Goal: Task Accomplishment & Management: Manage account settings

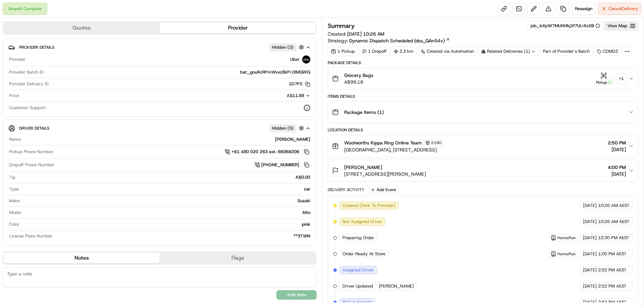
click at [622, 77] on div "+ 1" at bounding box center [621, 78] width 9 height 9
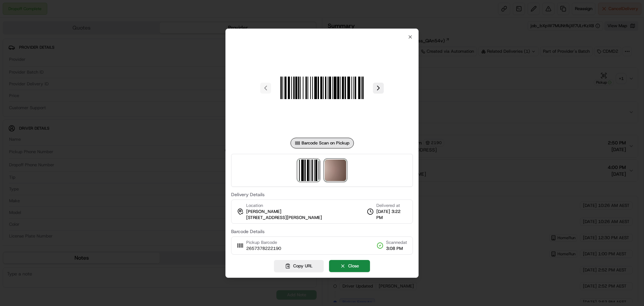
click at [327, 169] on img at bounding box center [335, 169] width 21 height 21
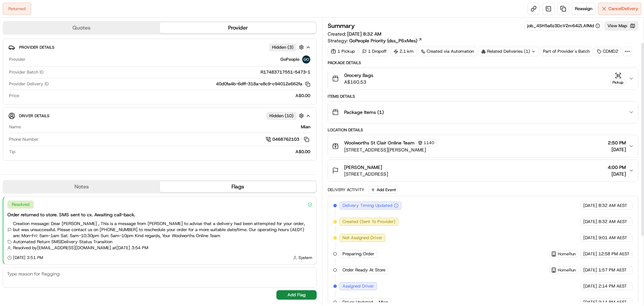
scroll to position [139, 0]
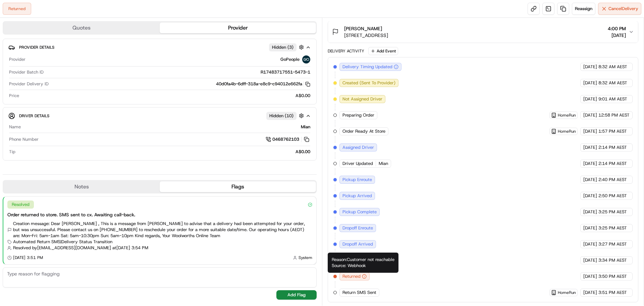
click at [363, 275] on icon "button" at bounding box center [364, 276] width 5 height 5
click at [576, 7] on span "Reassign" at bounding box center [583, 9] width 17 height 6
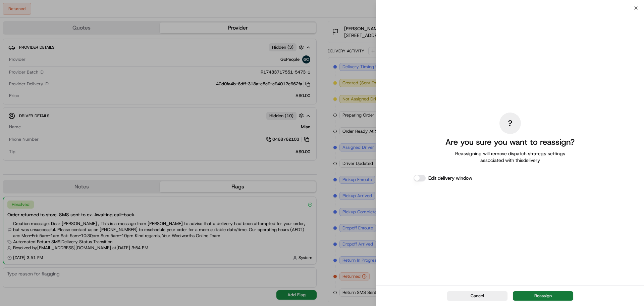
click at [545, 297] on button "Reassign" at bounding box center [543, 295] width 60 height 9
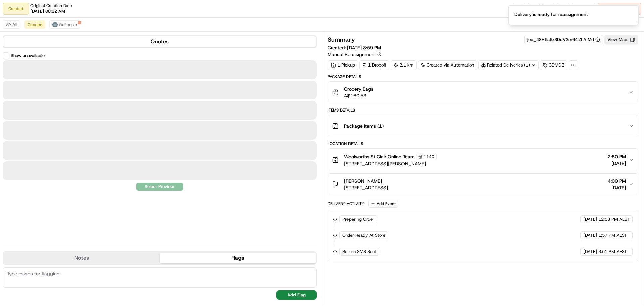
scroll to position [0, 0]
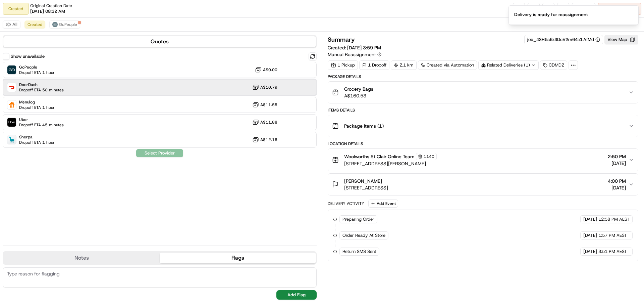
click at [144, 88] on div "DoorDash Dropoff ETA 50 minutes A$10.79" at bounding box center [160, 87] width 314 height 16
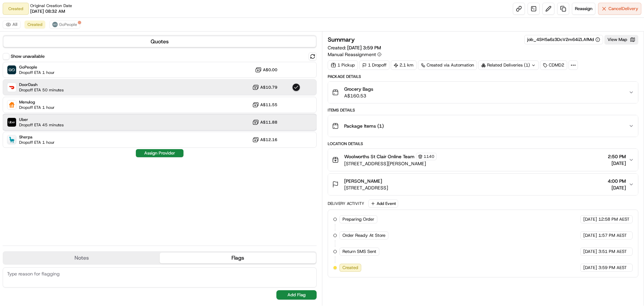
click at [103, 123] on div "Uber Dropoff ETA 45 minutes A$11.88" at bounding box center [160, 122] width 314 height 16
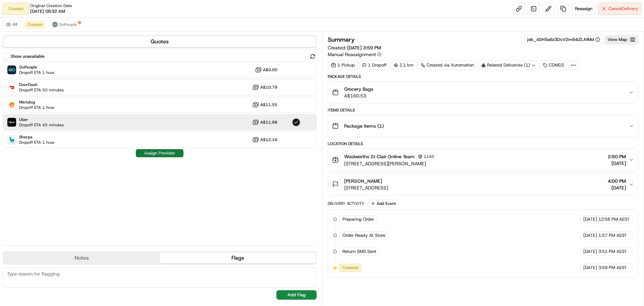
click at [149, 155] on button "Assign Provider" at bounding box center [160, 153] width 48 height 8
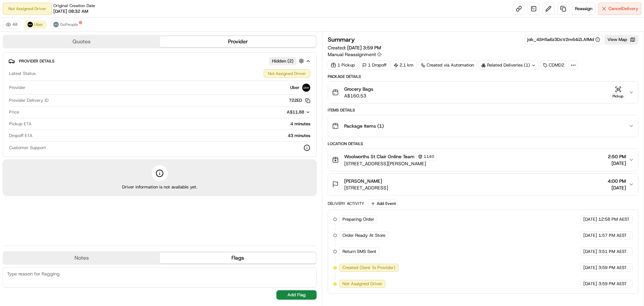
click at [114, 258] on button "Notes" at bounding box center [81, 257] width 156 height 11
click at [78, 273] on textarea at bounding box center [160, 277] width 314 height 20
type textarea "please knock on the door"
click at [306, 297] on button "Add Note" at bounding box center [296, 294] width 40 height 9
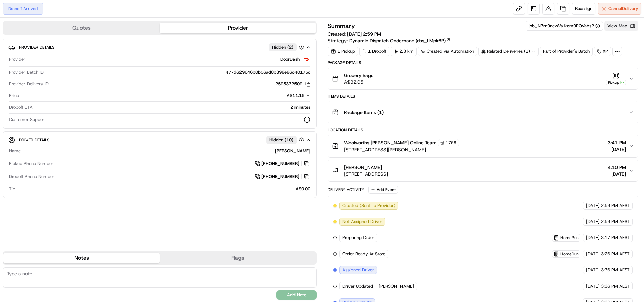
click at [621, 27] on button "View Map" at bounding box center [622, 25] width 34 height 9
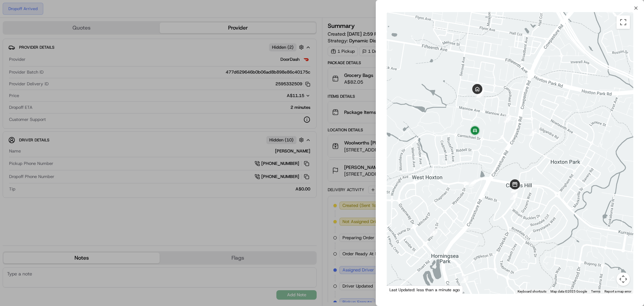
drag, startPoint x: 526, startPoint y: 113, endPoint x: 498, endPoint y: 168, distance: 61.4
click at [498, 168] on div at bounding box center [510, 152] width 247 height 281
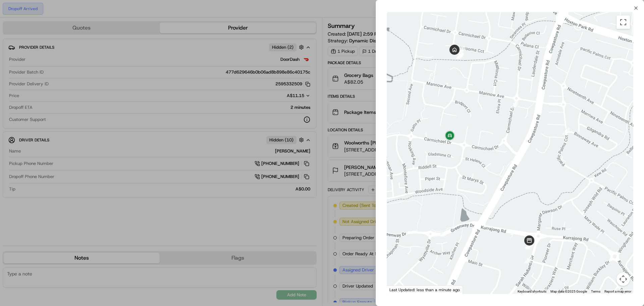
click at [150, 2] on div at bounding box center [322, 153] width 644 height 306
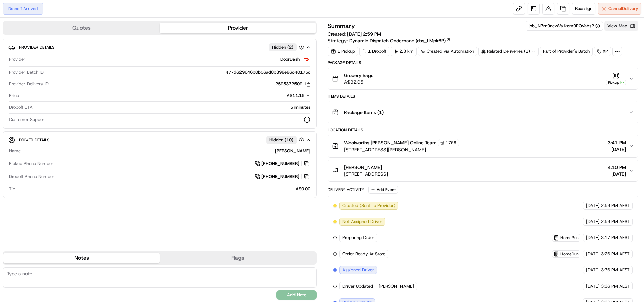
click at [617, 26] on button "View Map" at bounding box center [622, 25] width 34 height 9
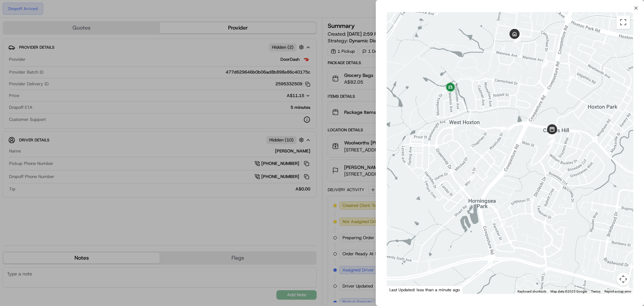
click at [329, 45] on div at bounding box center [322, 153] width 644 height 306
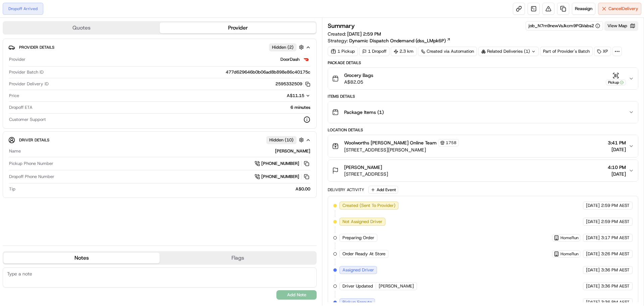
click at [624, 28] on button "View Map" at bounding box center [622, 25] width 34 height 9
click at [620, 26] on button "View Map" at bounding box center [622, 25] width 34 height 9
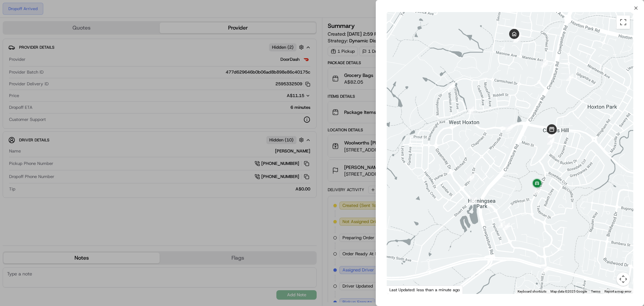
click at [312, 105] on div at bounding box center [322, 153] width 644 height 306
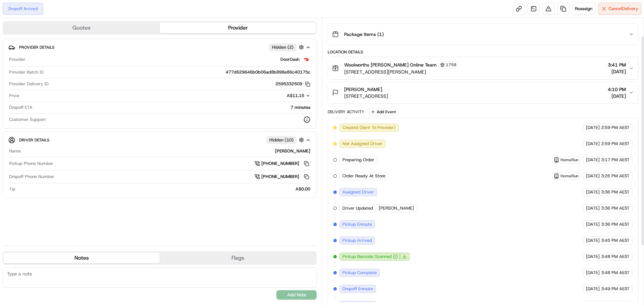
scroll to position [106, 0]
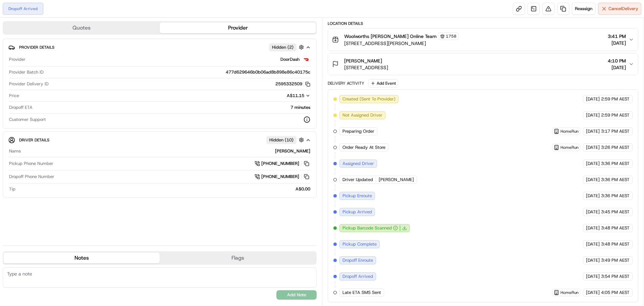
click at [352, 292] on span "Late ETA SMS Sent" at bounding box center [362, 292] width 39 height 6
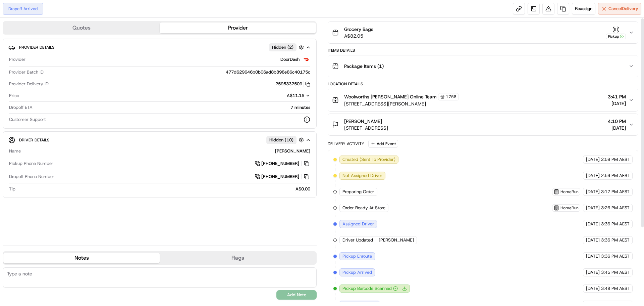
scroll to position [0, 0]
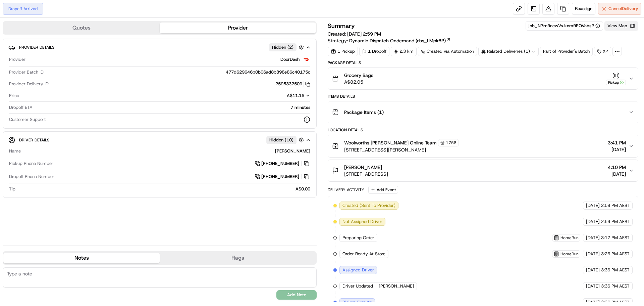
click at [624, 27] on button "View Map" at bounding box center [622, 25] width 34 height 9
